Goal: Contribute content: Add original content to the website for others to see

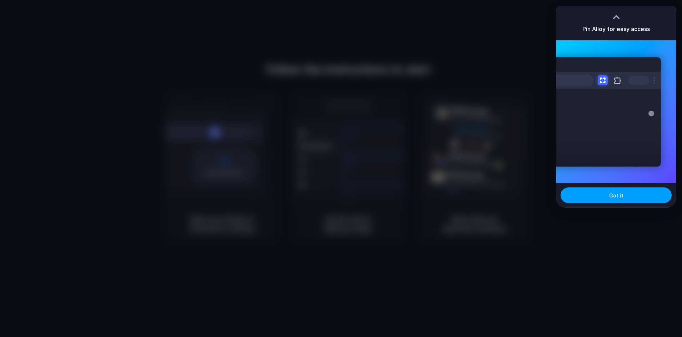
click at [630, 195] on button "Got it" at bounding box center [616, 196] width 111 height 16
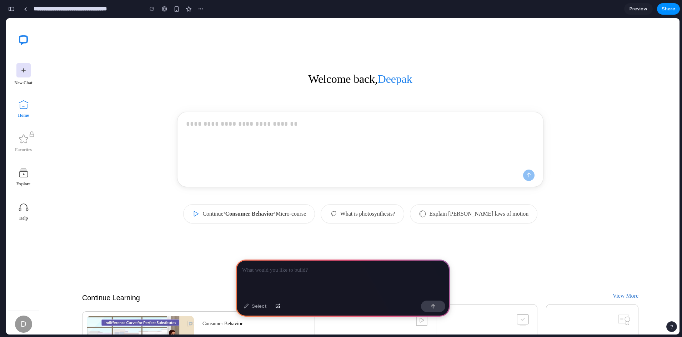
click at [315, 271] on p at bounding box center [342, 270] width 201 height 9
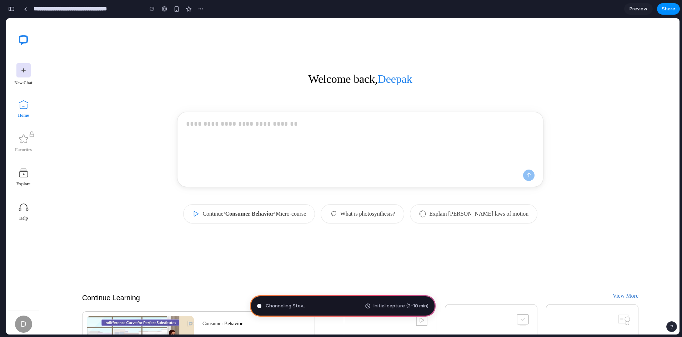
type input "**********"
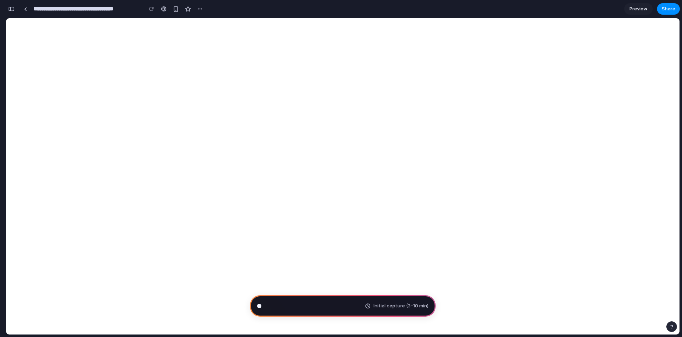
scroll to position [356, 0]
